Goal: Task Accomplishment & Management: Complete application form

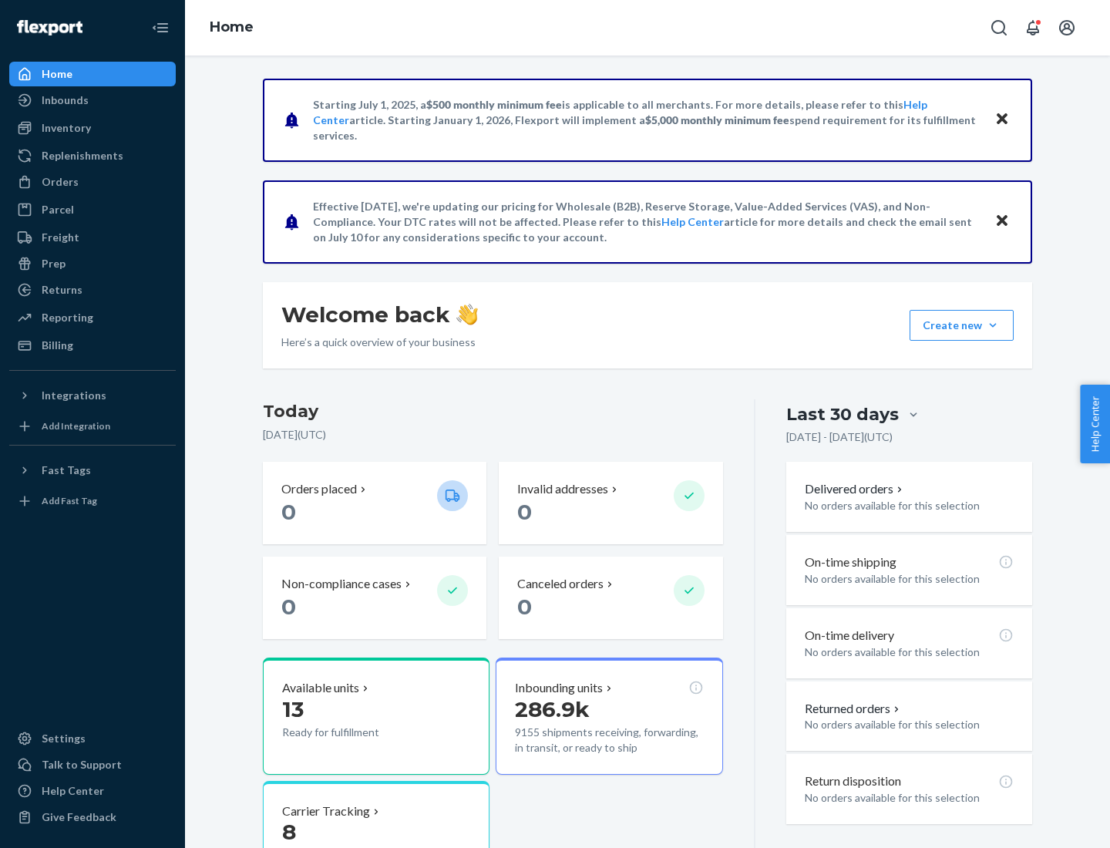
click at [993, 325] on button "Create new Create new inbound Create new order Create new product" at bounding box center [962, 325] width 104 height 31
click at [93, 100] on div "Inbounds" at bounding box center [92, 100] width 163 height 22
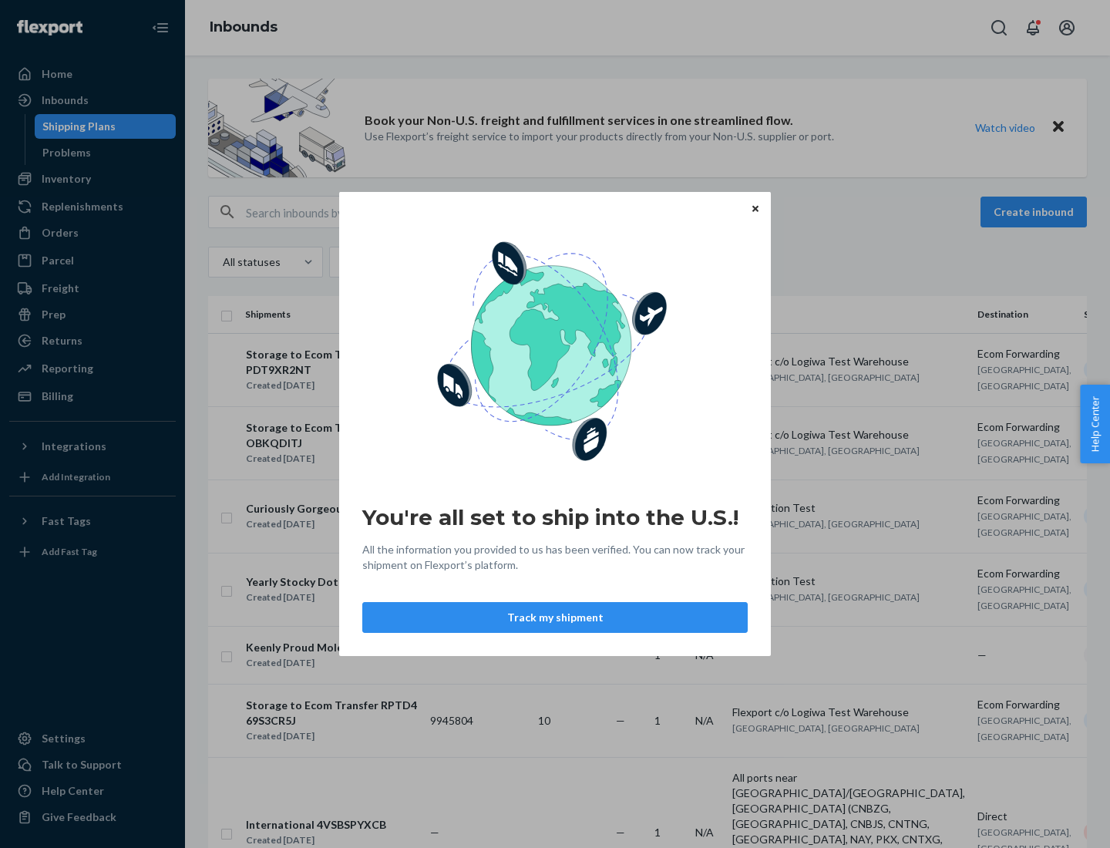
click at [555, 618] on button "Track my shipment" at bounding box center [555, 617] width 386 height 31
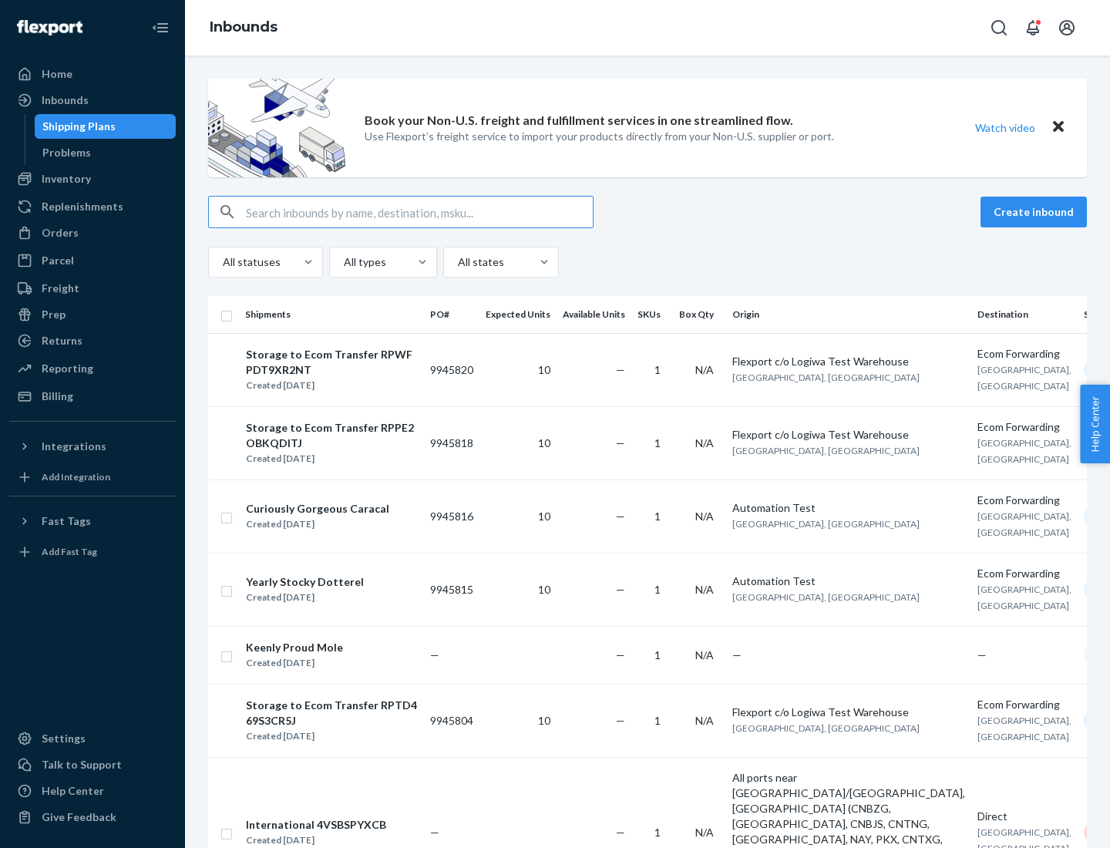
click at [1036, 212] on button "Create inbound" at bounding box center [1034, 212] width 106 height 31
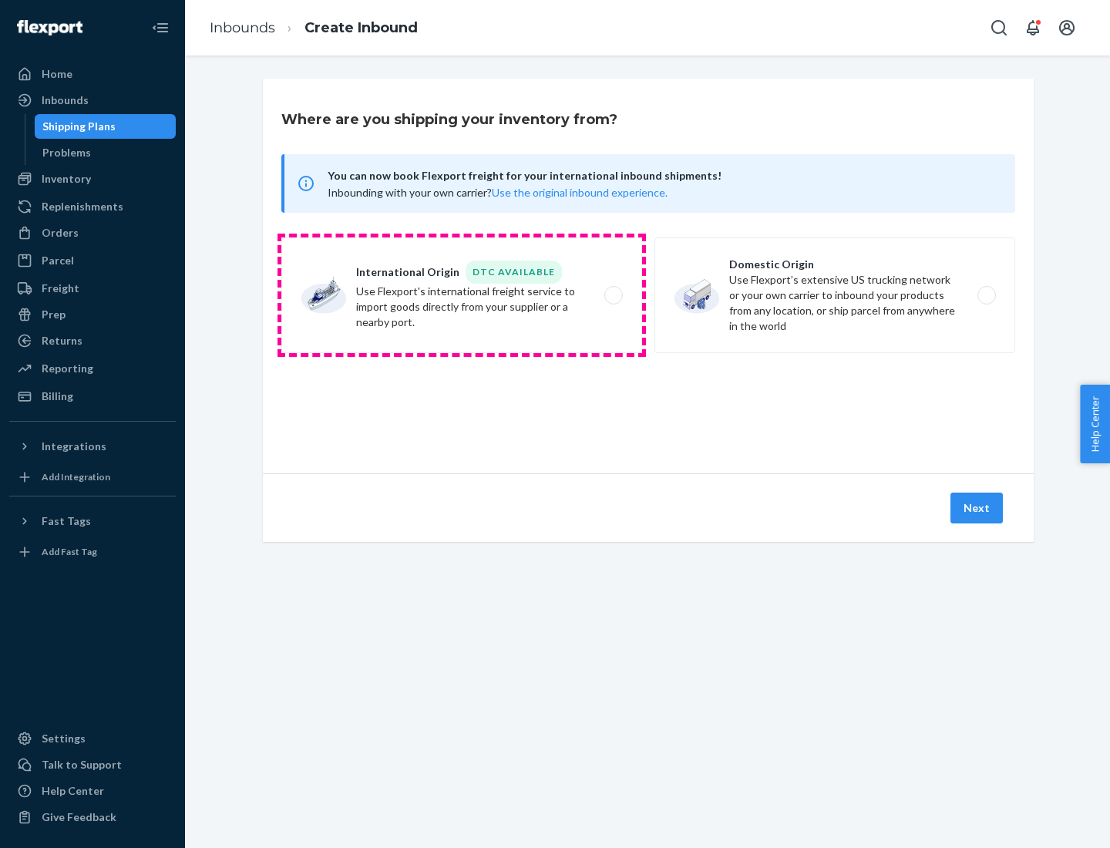
click at [462, 295] on label "International Origin DTC Available Use Flexport's international freight service…" at bounding box center [461, 296] width 361 height 116
click at [613, 295] on input "International Origin DTC Available Use Flexport's international freight service…" at bounding box center [618, 296] width 10 height 10
radio input "true"
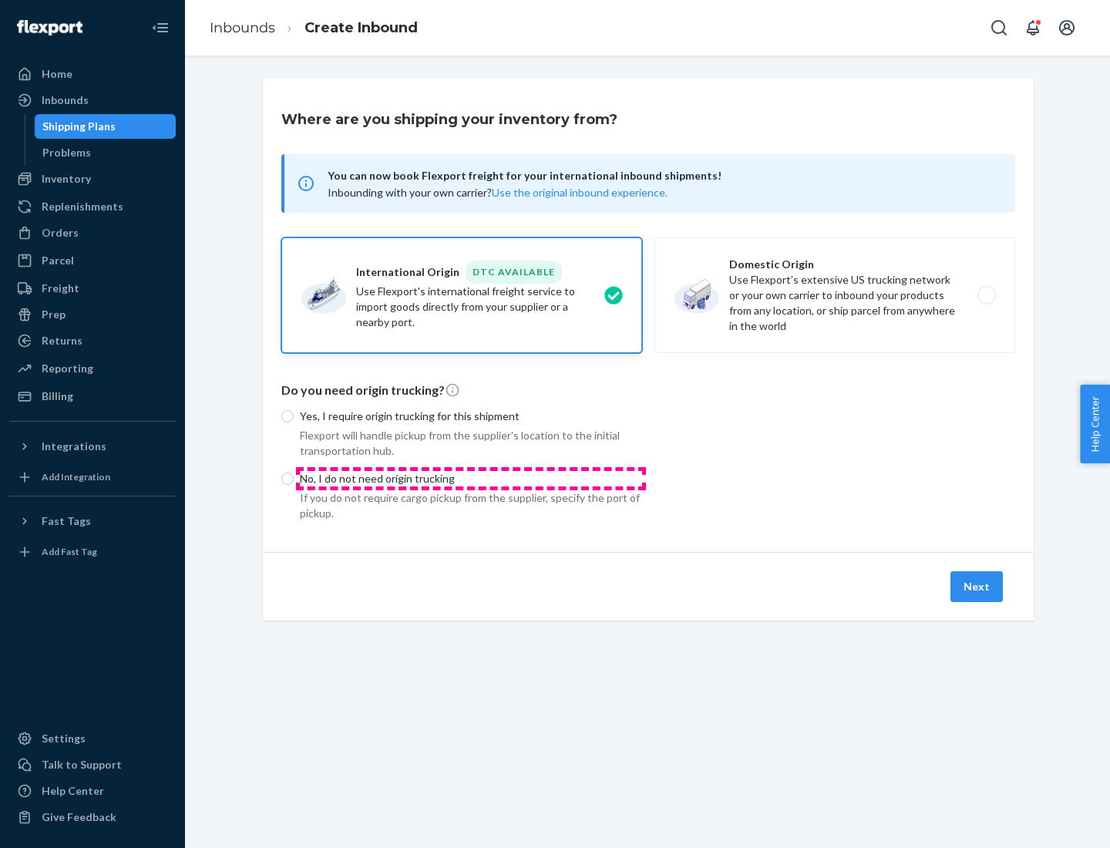
click at [471, 478] on p "No, I do not need origin trucking" at bounding box center [471, 478] width 342 height 15
click at [294, 478] on input "No, I do not need origin trucking" at bounding box center [287, 479] width 12 height 12
radio input "true"
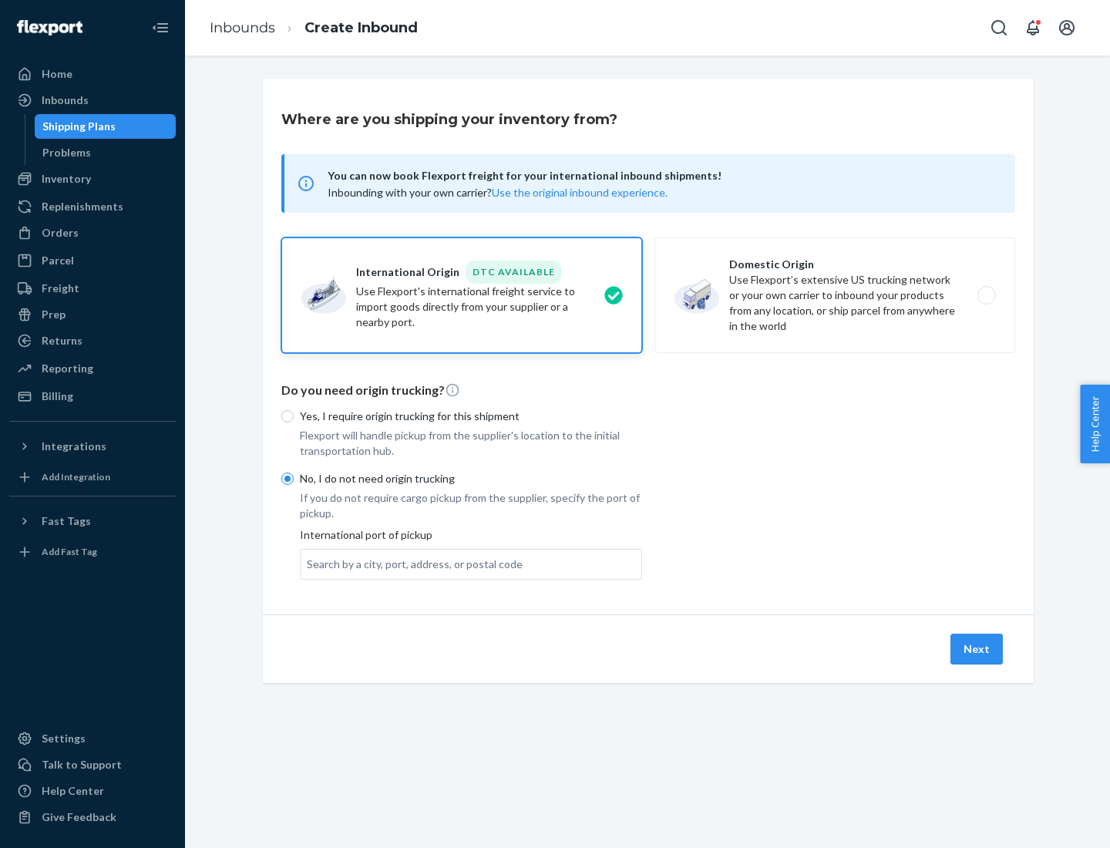
click at [411, 564] on div "Search by a city, port, address, or postal code" at bounding box center [415, 564] width 216 height 15
click at [308, 564] on input "Search by a city, port, address, or postal code" at bounding box center [308, 564] width 2 height 15
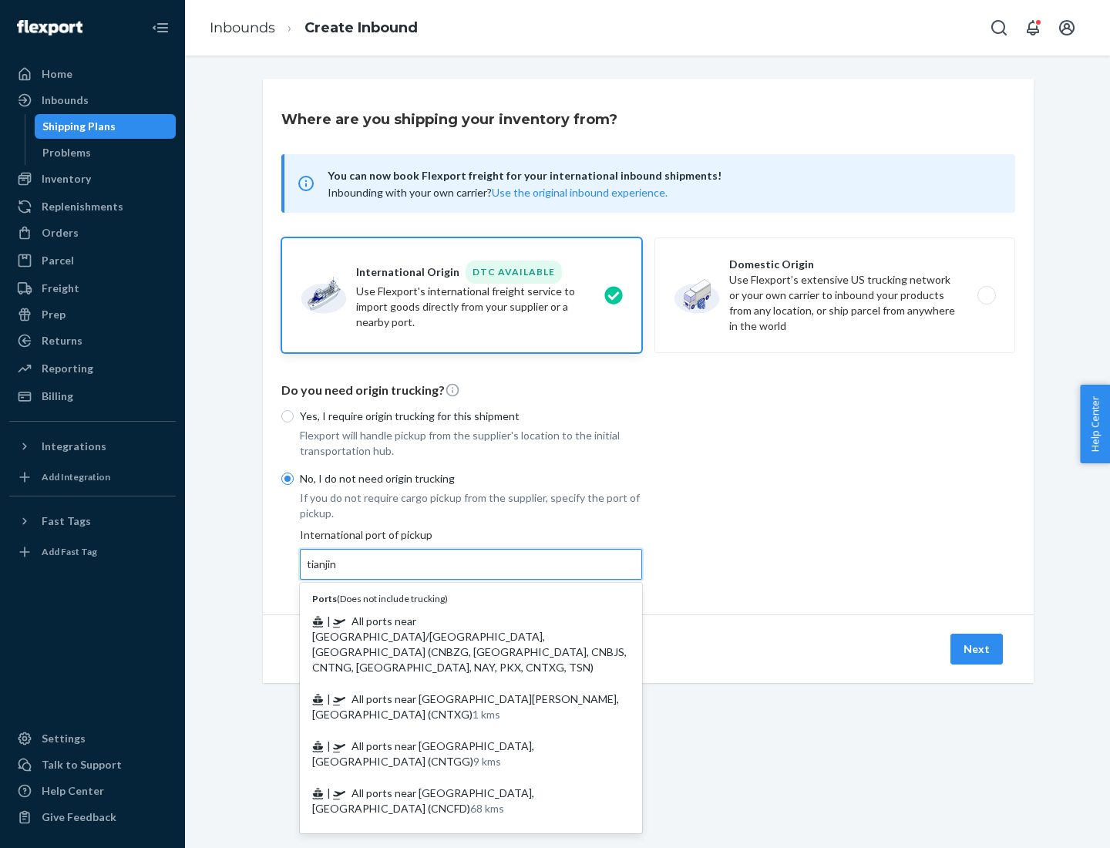
click at [456, 621] on span "| All ports near [GEOGRAPHIC_DATA]/[GEOGRAPHIC_DATA], [GEOGRAPHIC_DATA] (CNBZG,…" at bounding box center [469, 644] width 315 height 59
click at [339, 572] on input "tianjin" at bounding box center [323, 564] width 32 height 15
type input "All ports near [GEOGRAPHIC_DATA]/[GEOGRAPHIC_DATA], [GEOGRAPHIC_DATA] (CNBZG, […"
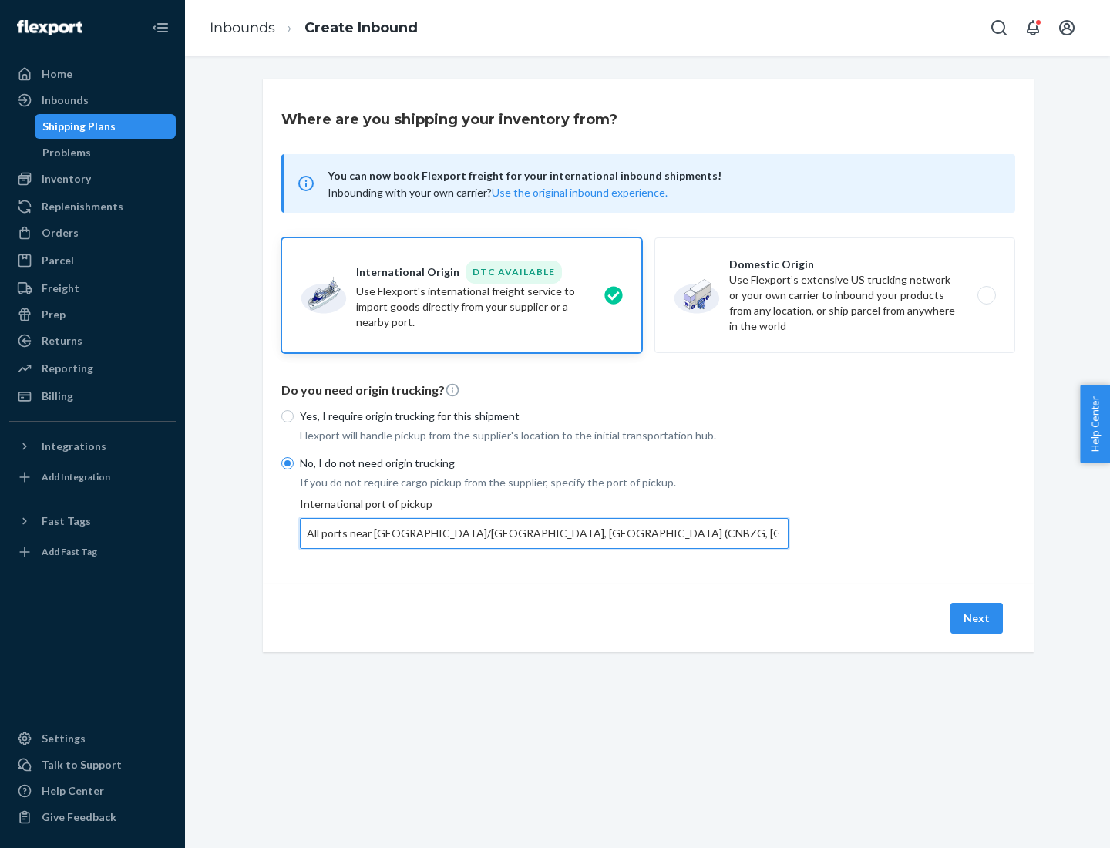
click at [978, 618] on button "Next" at bounding box center [977, 618] width 52 height 31
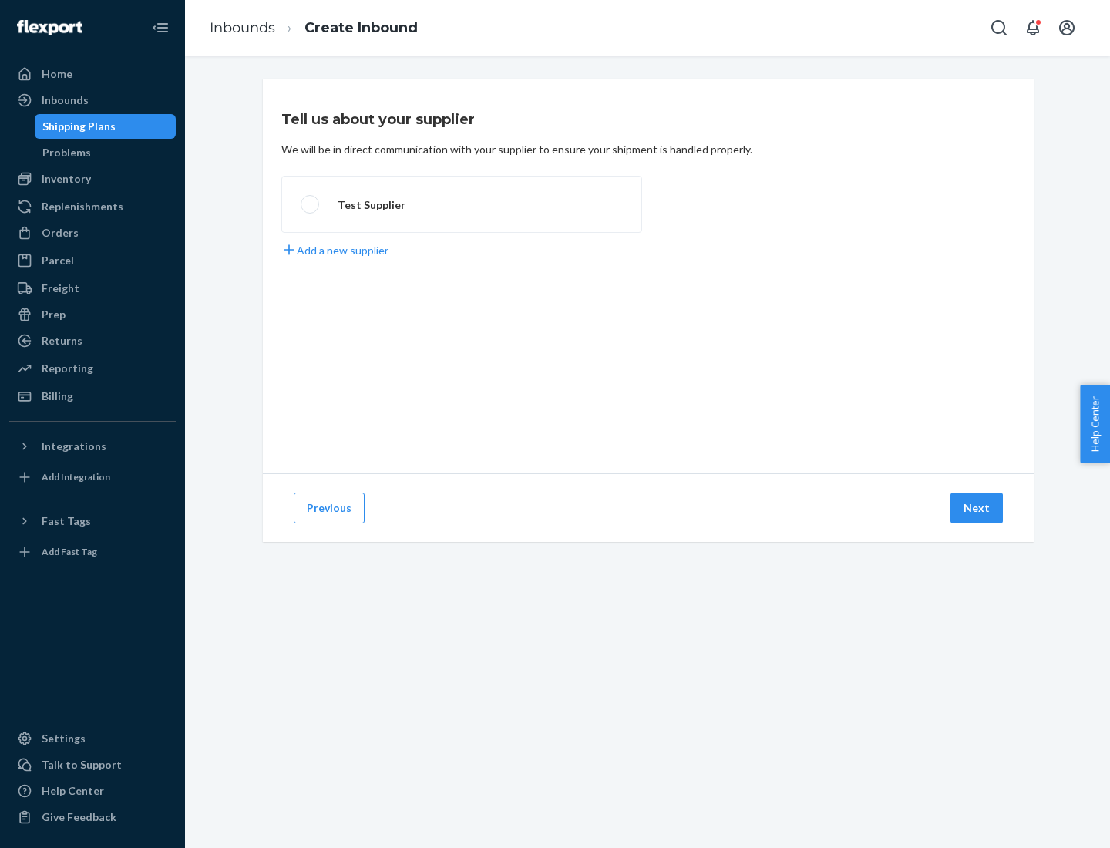
click at [462, 204] on label "Test Supplier" at bounding box center [461, 204] width 361 height 57
click at [311, 204] on input "Test Supplier" at bounding box center [306, 205] width 10 height 10
radio input "true"
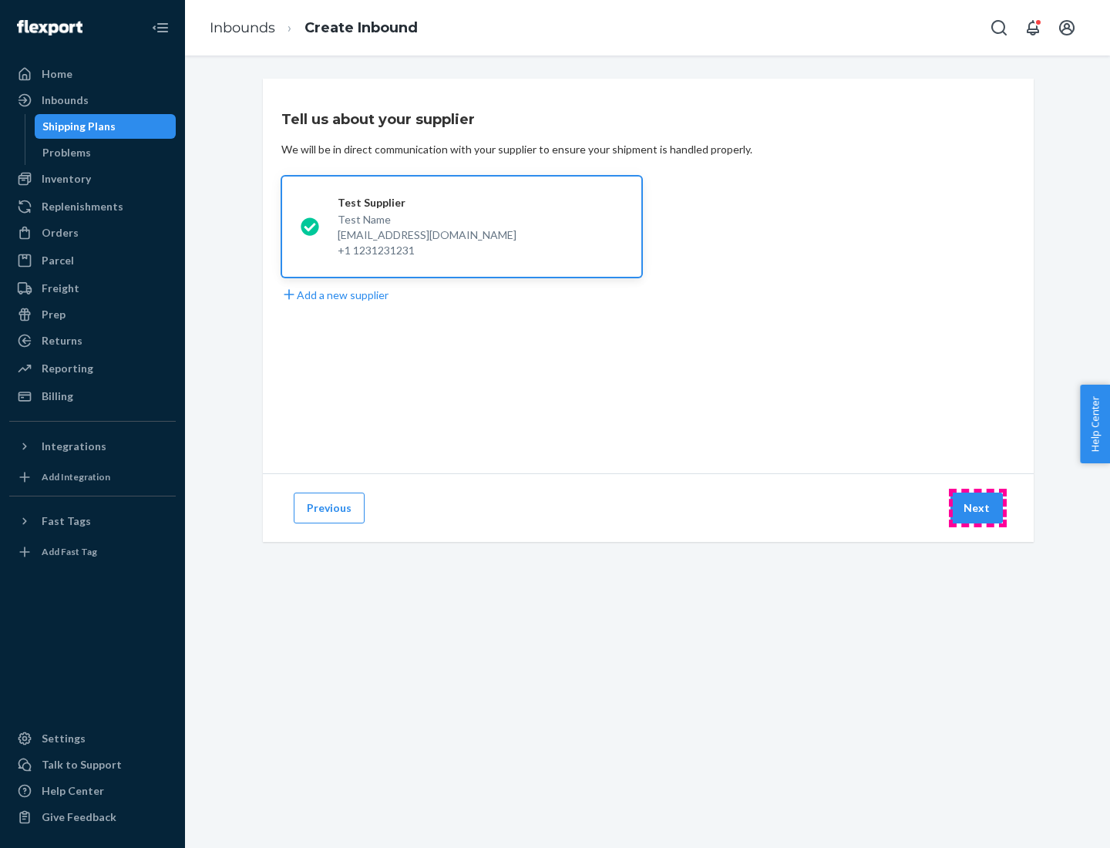
click at [978, 508] on button "Next" at bounding box center [977, 508] width 52 height 31
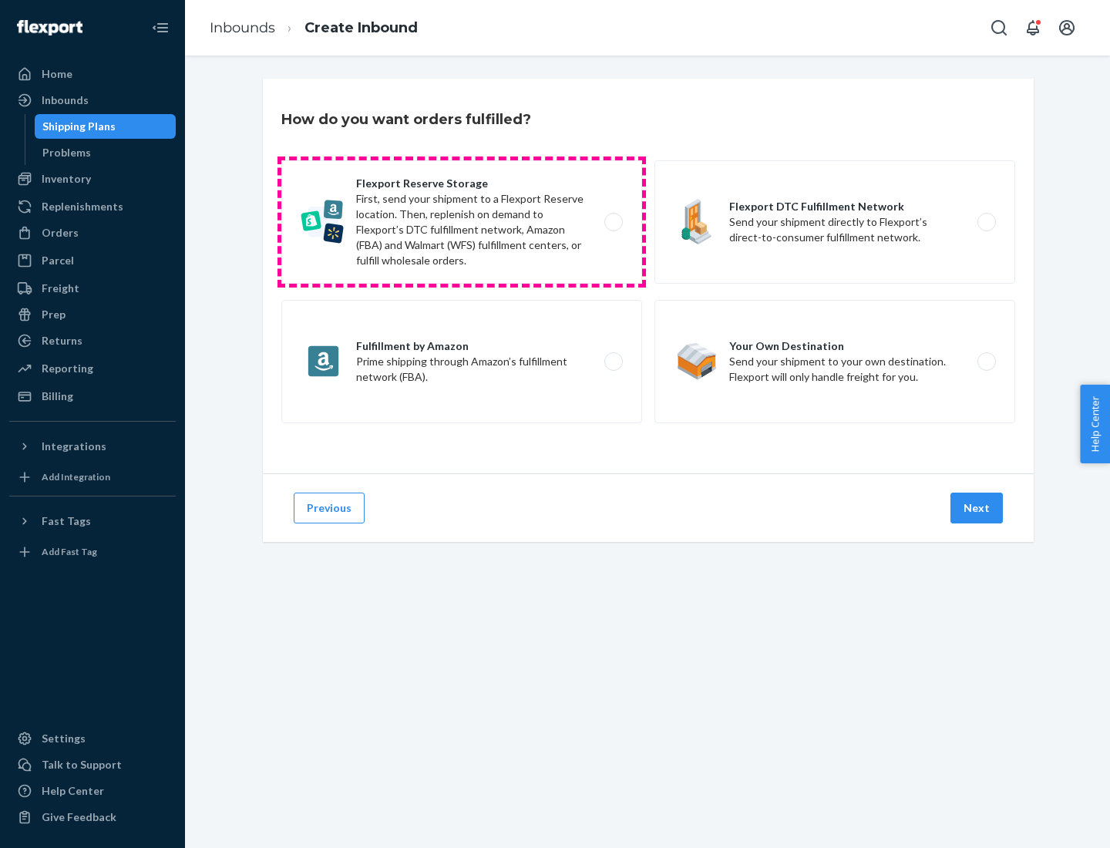
click at [462, 222] on label "Flexport Reserve Storage First, send your shipment to a Flexport Reserve locati…" at bounding box center [461, 221] width 361 height 123
click at [613, 222] on input "Flexport Reserve Storage First, send your shipment to a Flexport Reserve locati…" at bounding box center [618, 222] width 10 height 10
radio input "true"
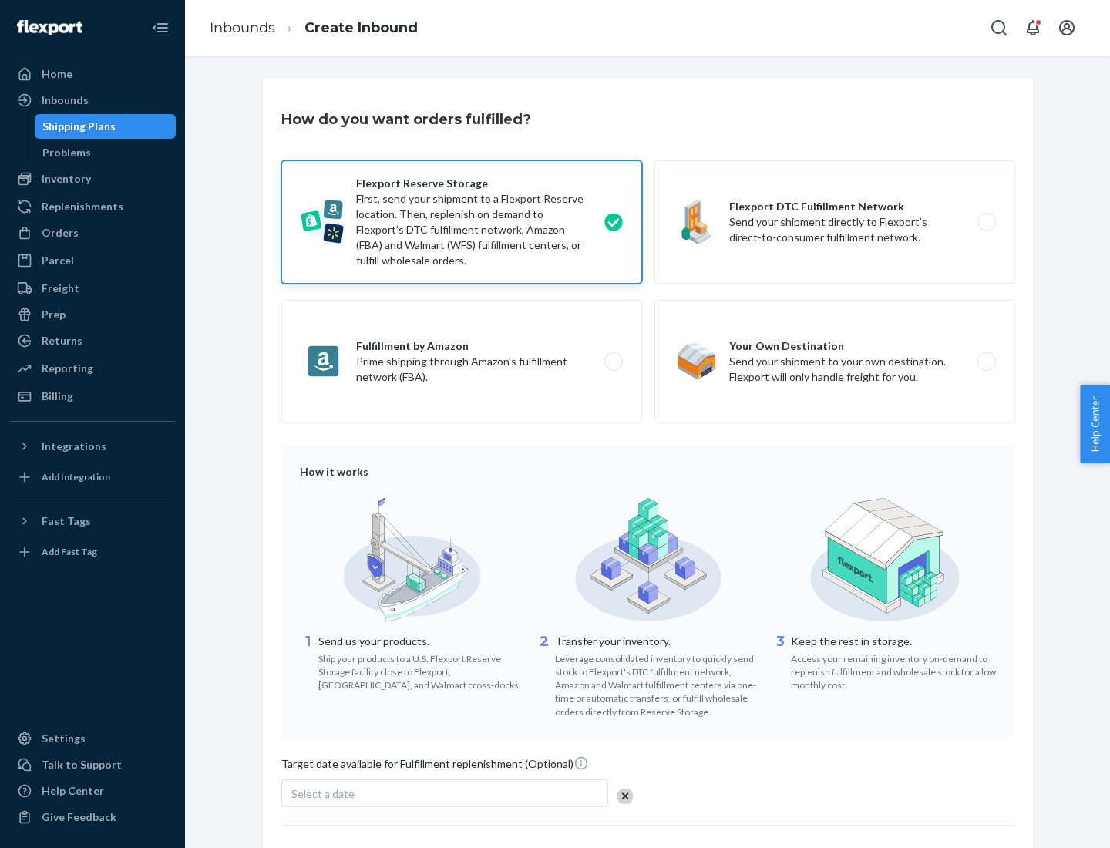
scroll to position [126, 0]
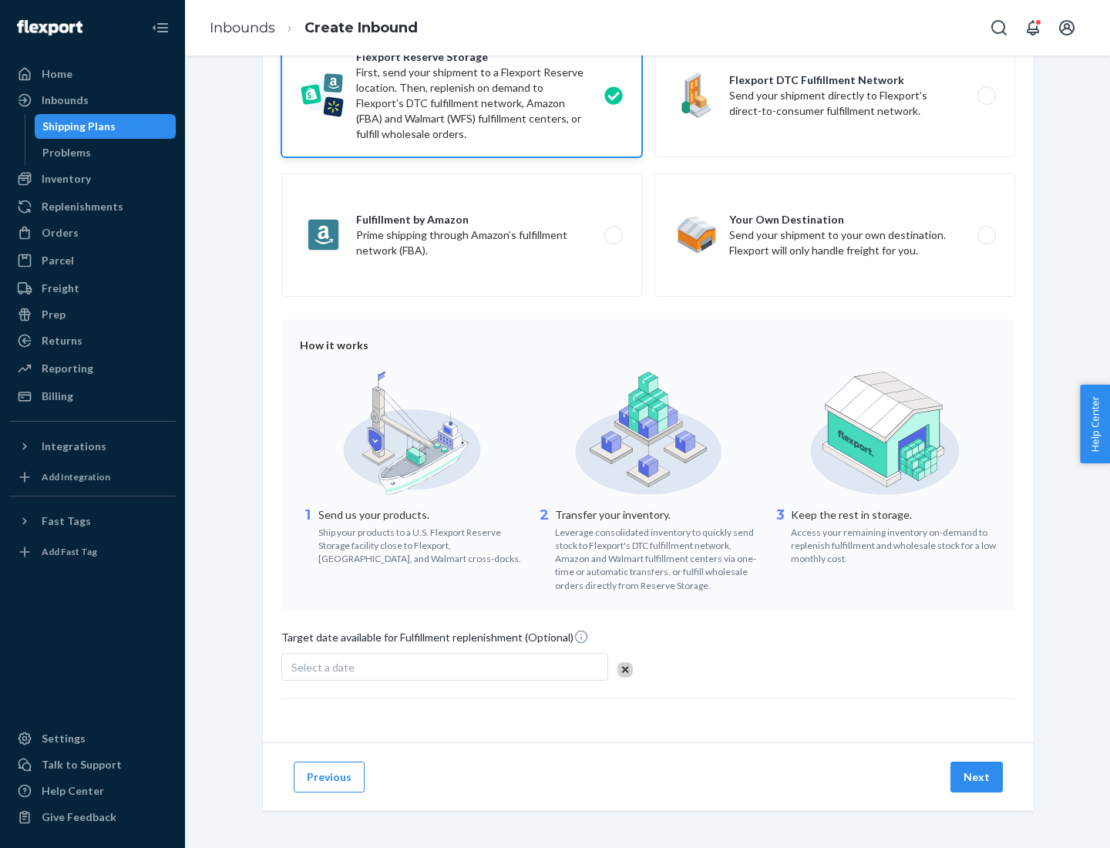
click at [978, 777] on button "Next" at bounding box center [977, 777] width 52 height 31
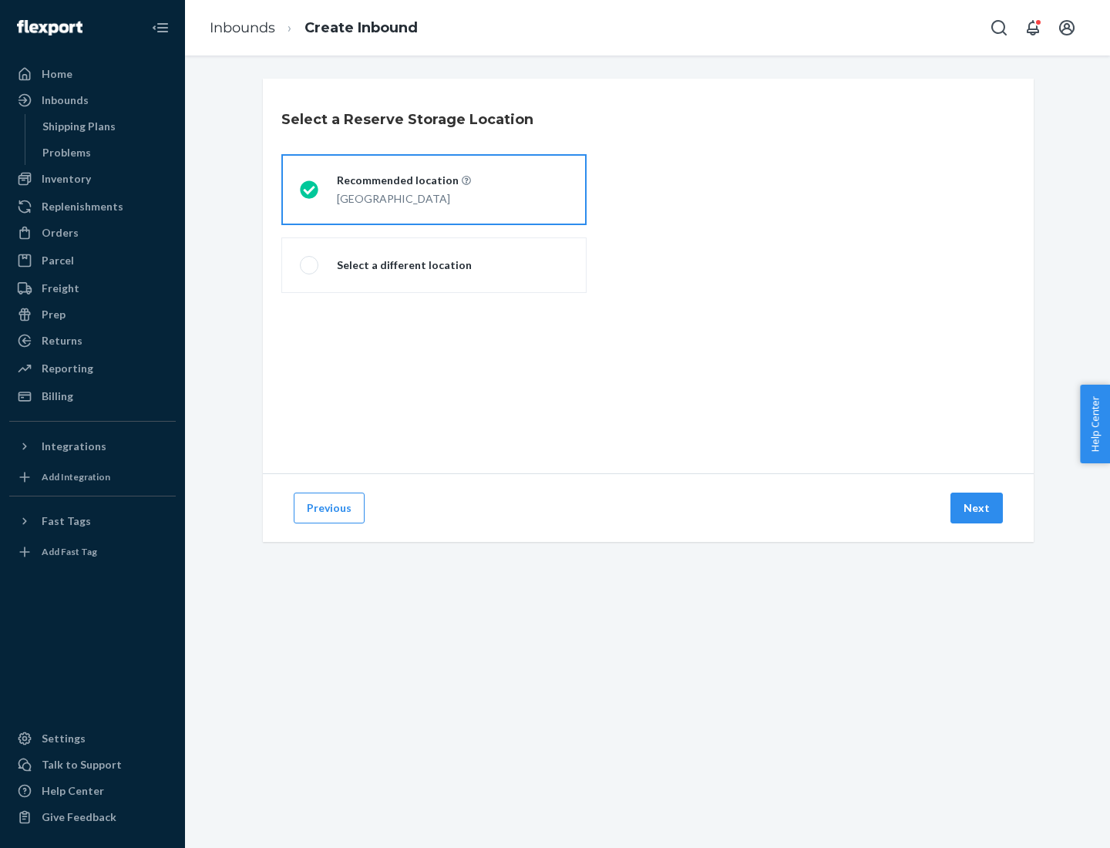
click at [434, 190] on div "[GEOGRAPHIC_DATA]" at bounding box center [404, 197] width 134 height 19
click at [310, 190] on input "Recommended location [GEOGRAPHIC_DATA]" at bounding box center [305, 190] width 10 height 10
click at [978, 508] on button "Next" at bounding box center [977, 508] width 52 height 31
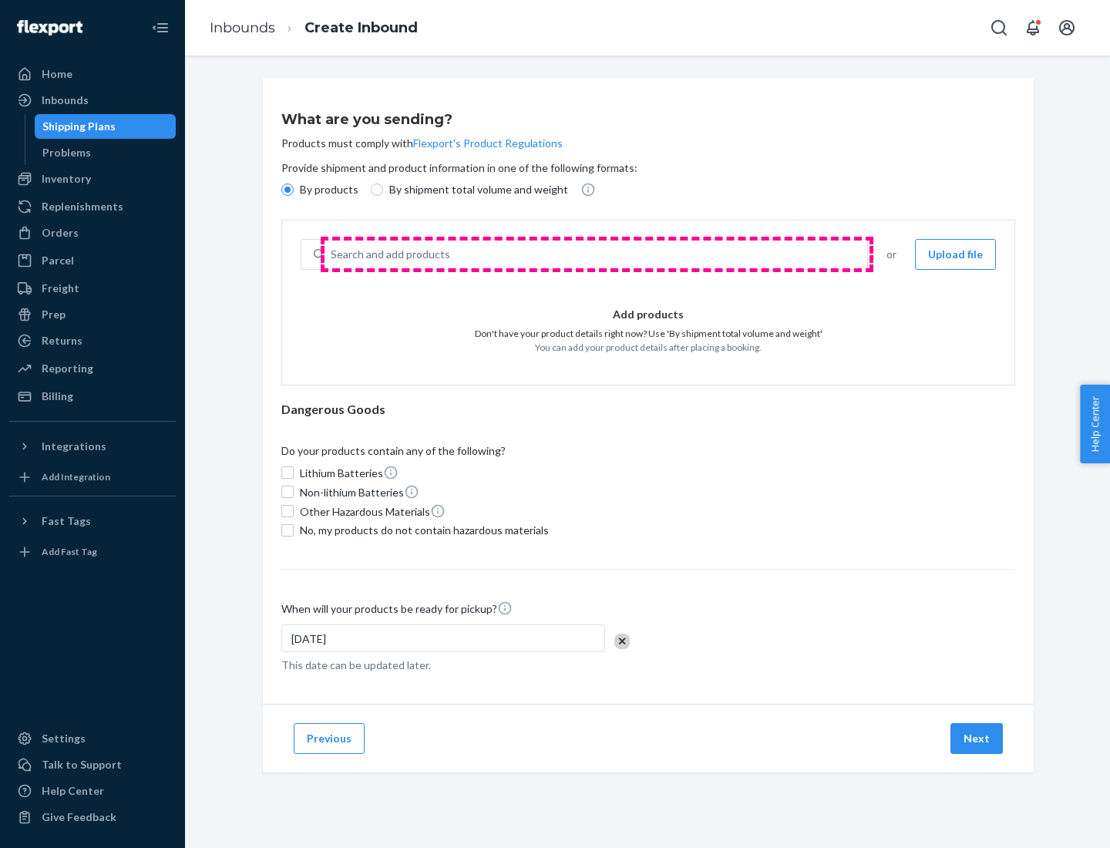
click at [597, 254] on div "Search and add products" at bounding box center [596, 255] width 543 height 28
click at [332, 254] on input "Search and add products" at bounding box center [332, 254] width 2 height 15
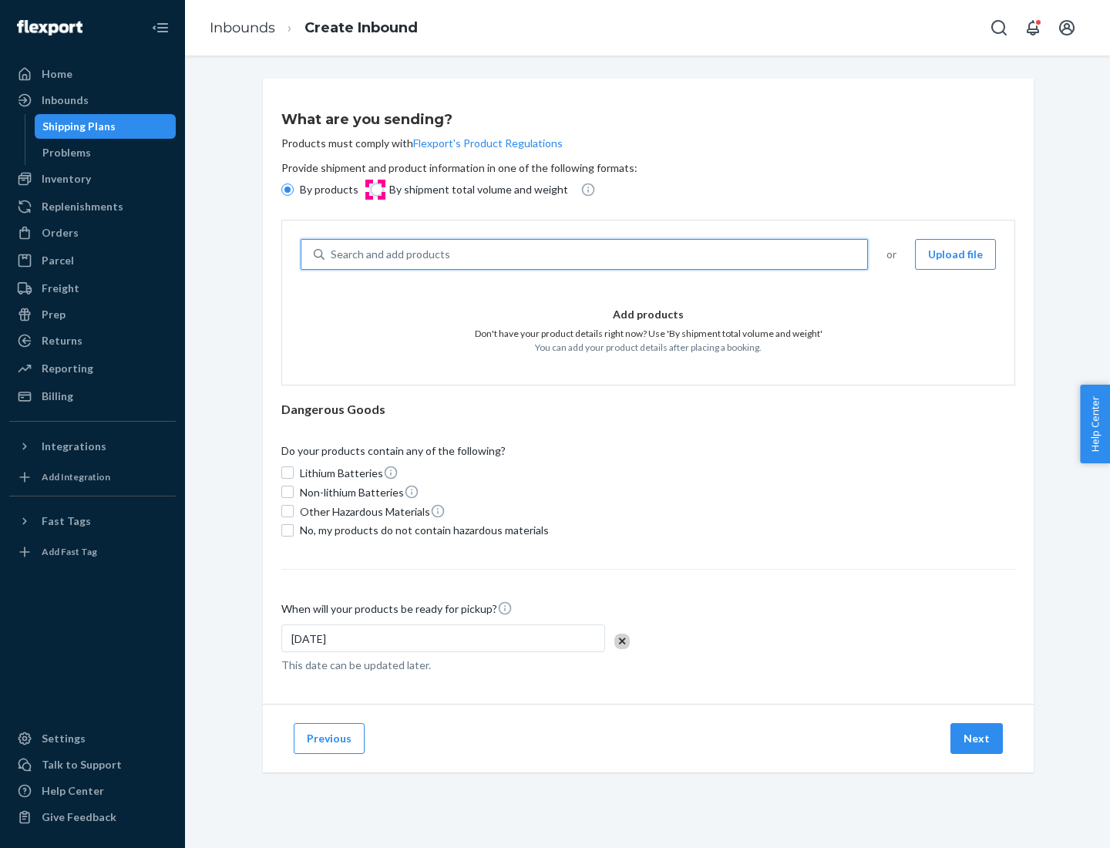
click at [375, 190] on input "By shipment total volume and weight" at bounding box center [377, 190] width 12 height 12
radio input "true"
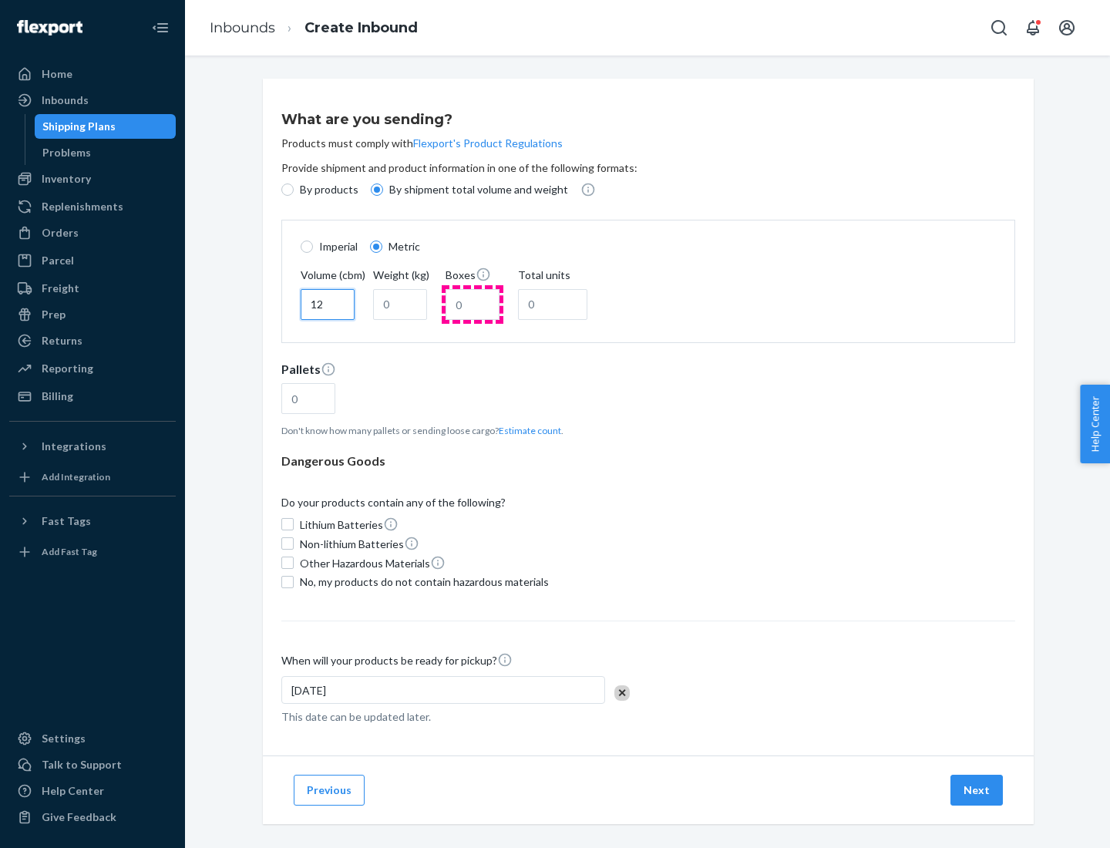
type input "12"
type input "22"
type input "222"
type input "121"
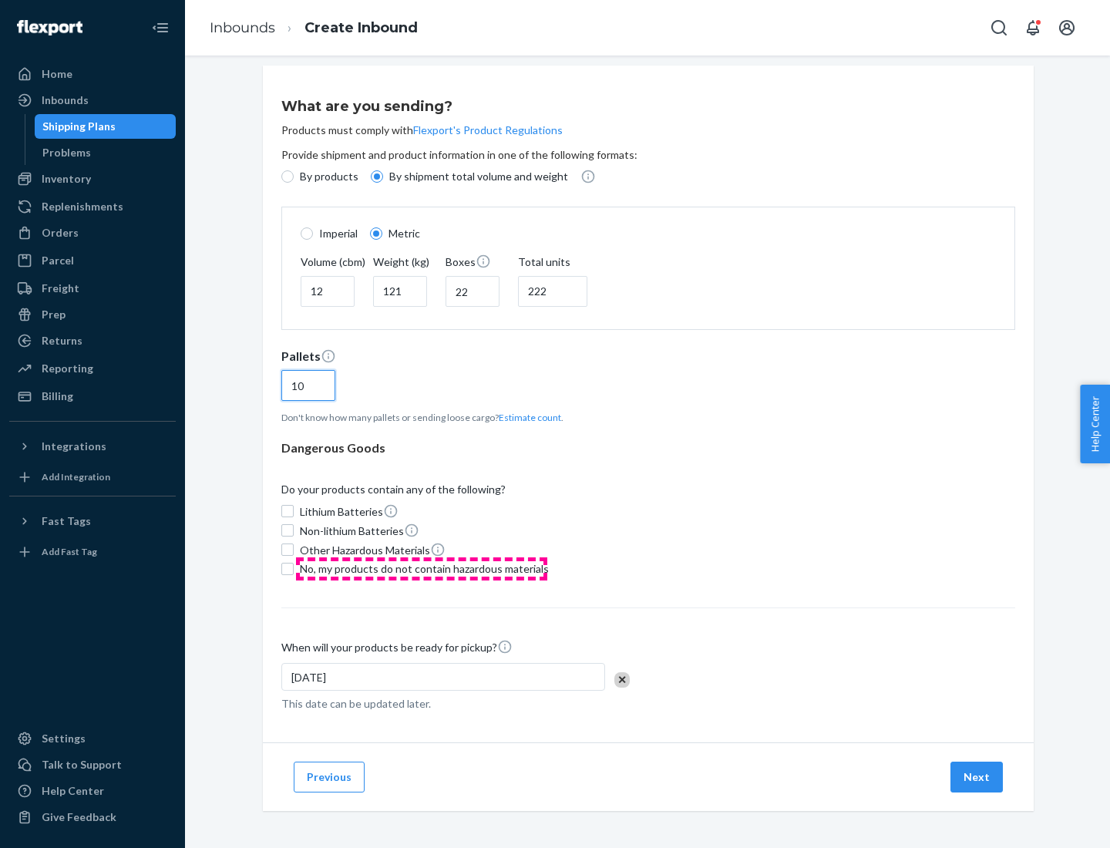
type input "10"
click at [422, 568] on span "No, my products do not contain hazardous materials" at bounding box center [424, 568] width 249 height 15
click at [294, 568] on input "No, my products do not contain hazardous materials" at bounding box center [287, 569] width 12 height 12
checkbox input "true"
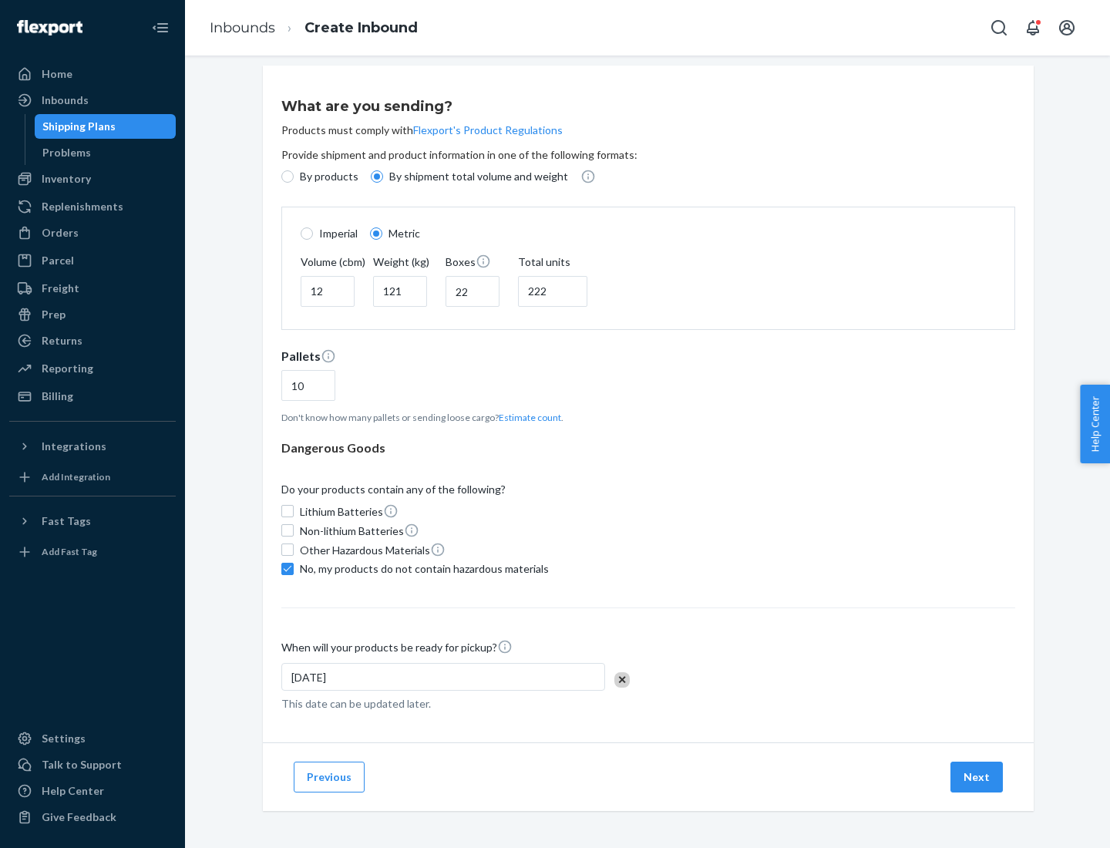
click at [978, 777] on button "Next" at bounding box center [977, 777] width 52 height 31
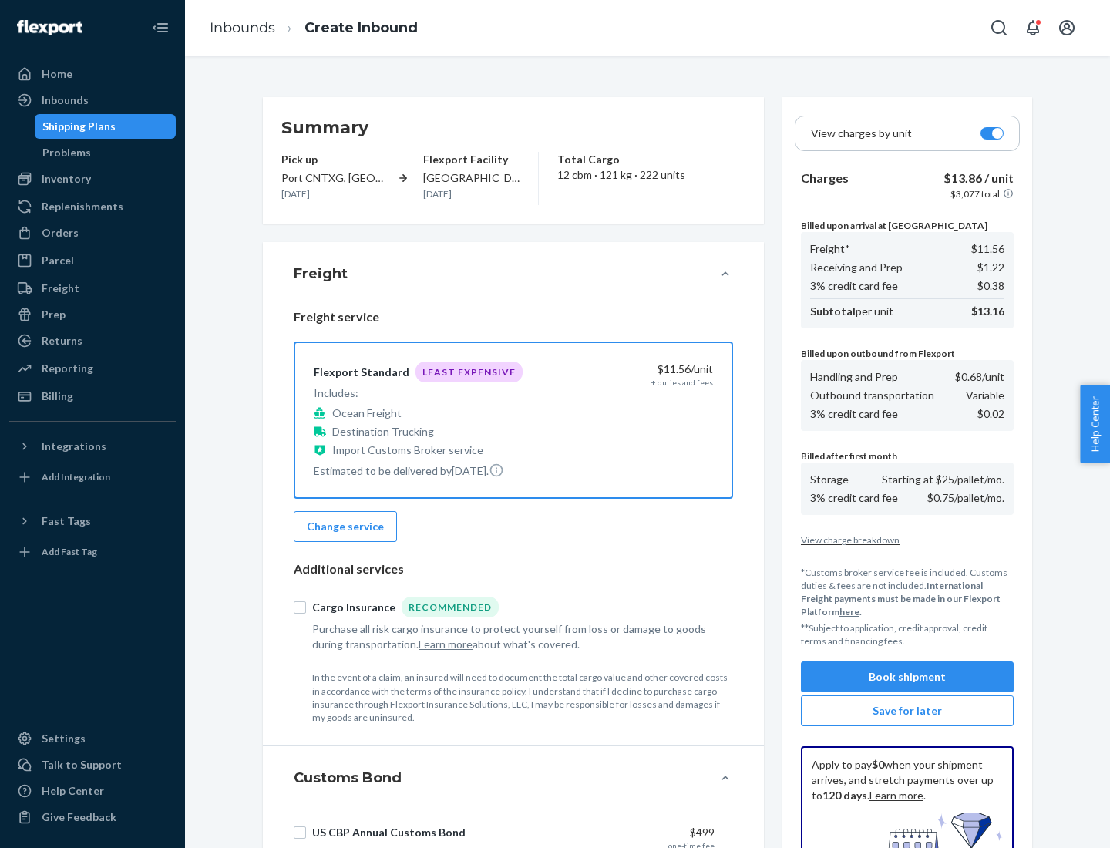
scroll to position [225, 0]
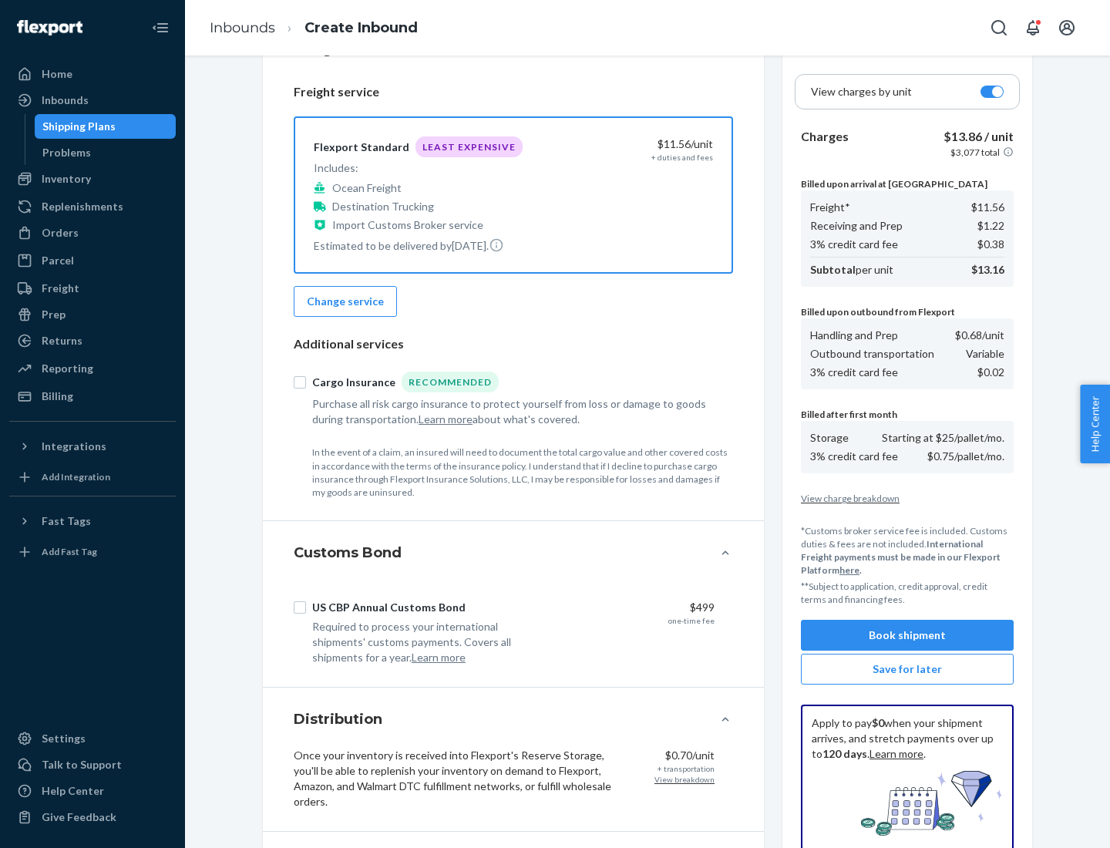
click at [908, 635] on button "Book shipment" at bounding box center [907, 635] width 213 height 31
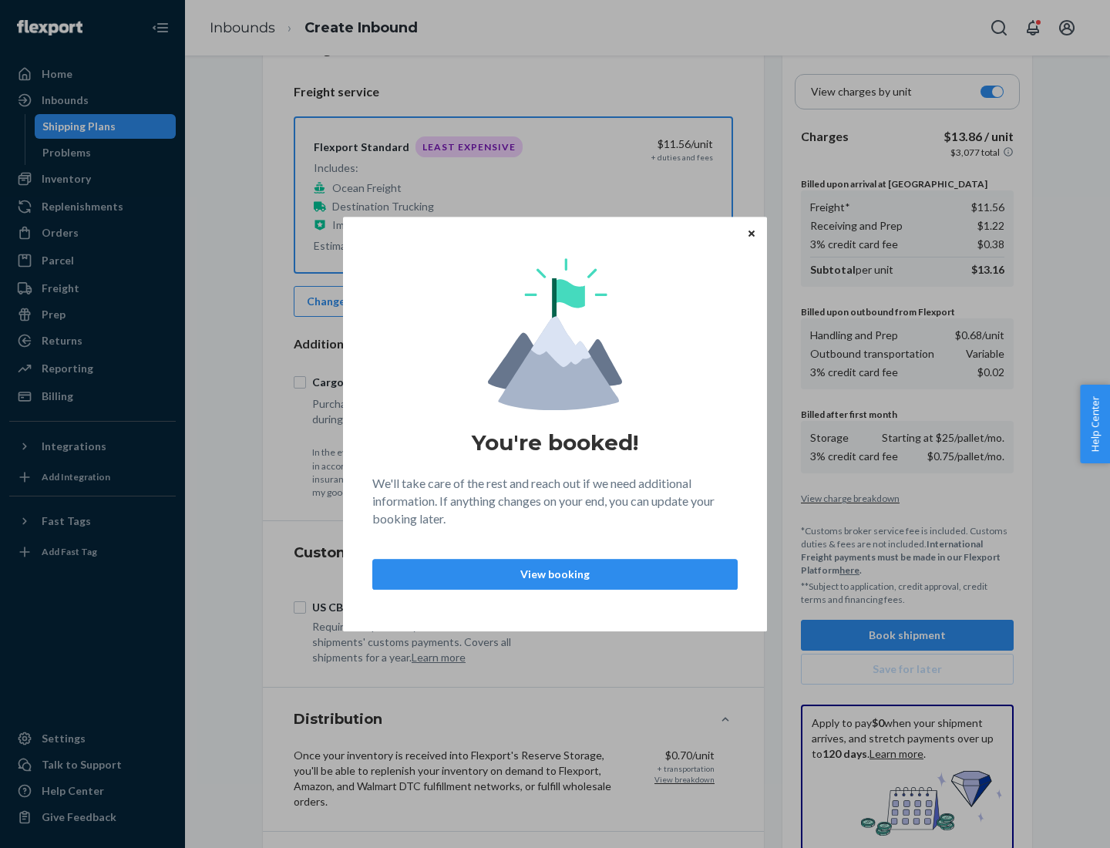
click at [555, 574] on p "View booking" at bounding box center [555, 574] width 339 height 15
